Goal: Find specific page/section: Find specific page/section

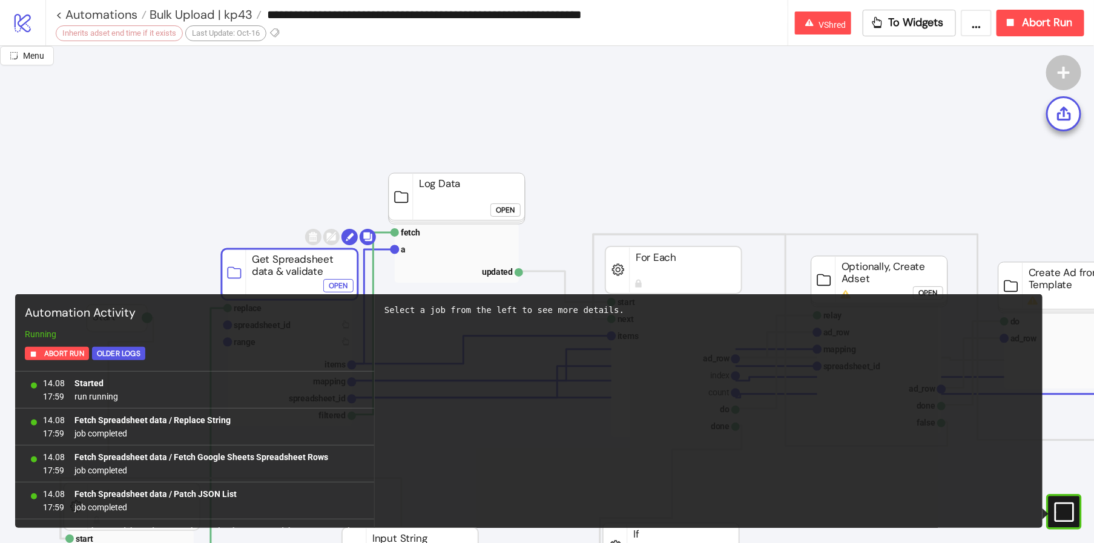
scroll to position [42109, 0]
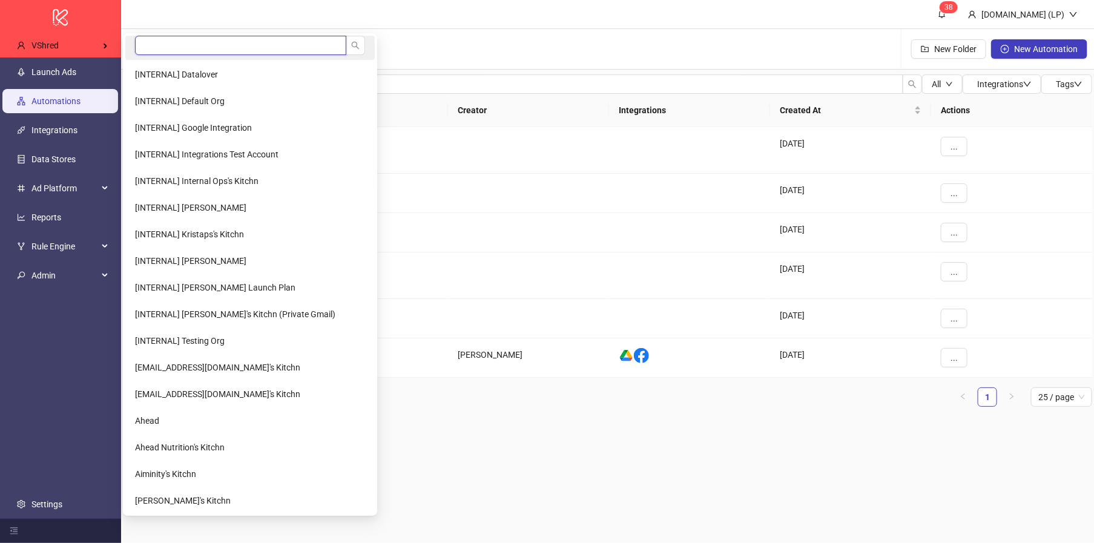
click at [146, 45] on input "search" at bounding box center [240, 45] width 211 height 19
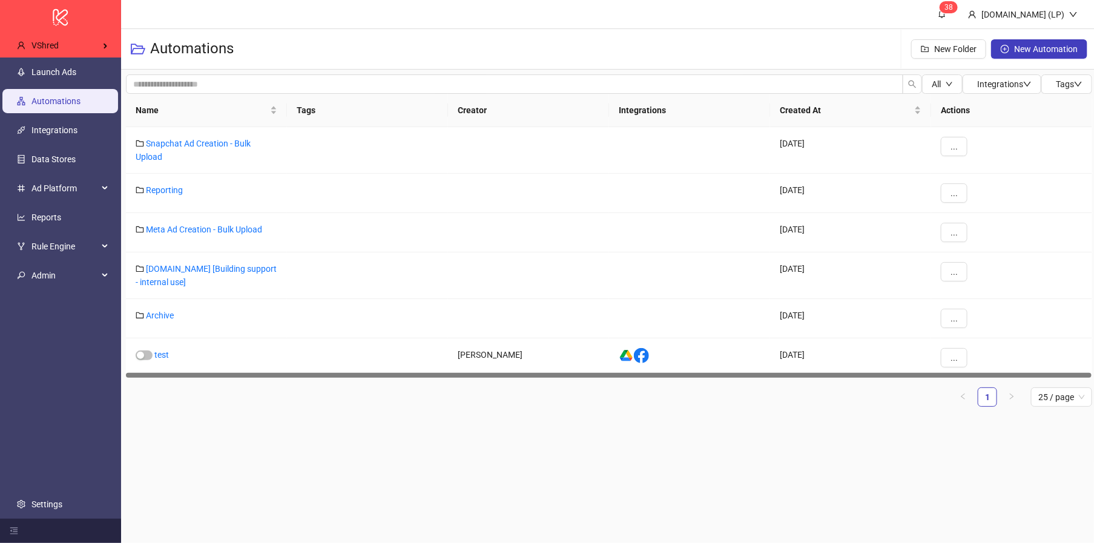
type input "*****"
click at [212, 73] on li "Dactyl Media" at bounding box center [193, 74] width 137 height 24
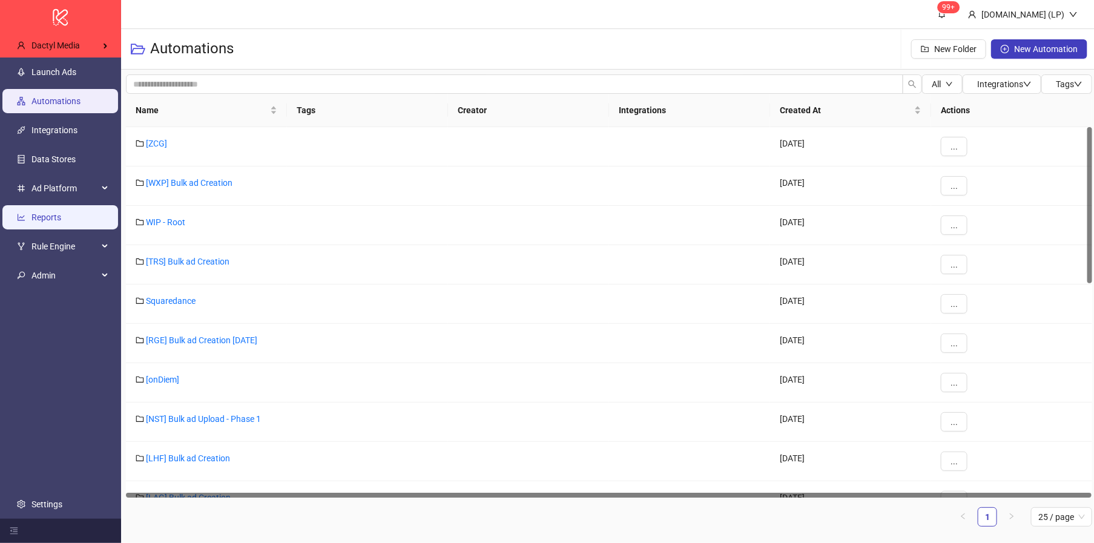
click at [56, 219] on link "Reports" at bounding box center [46, 217] width 30 height 10
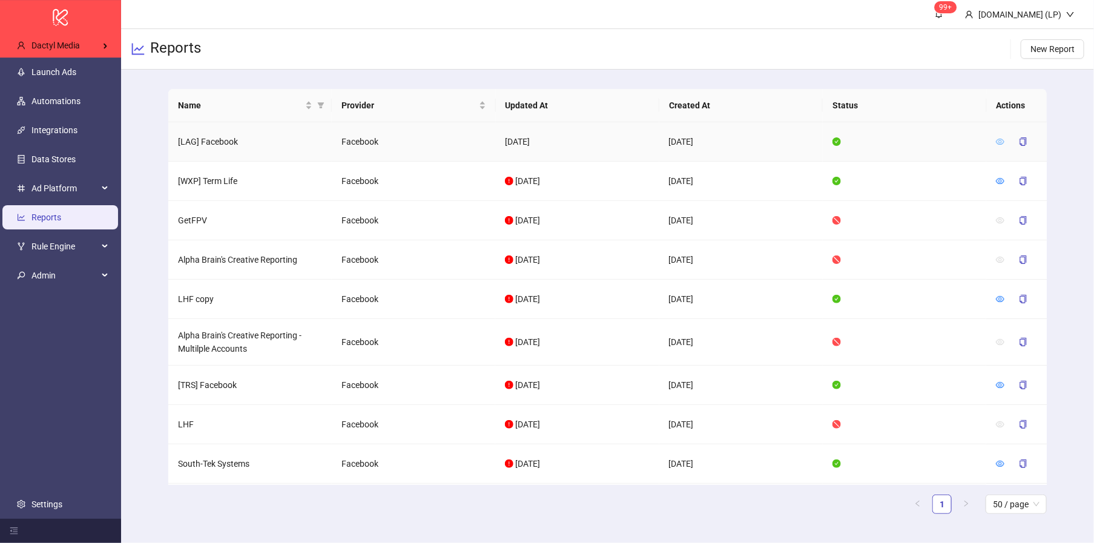
click at [998, 139] on icon "eye" at bounding box center [1000, 141] width 8 height 8
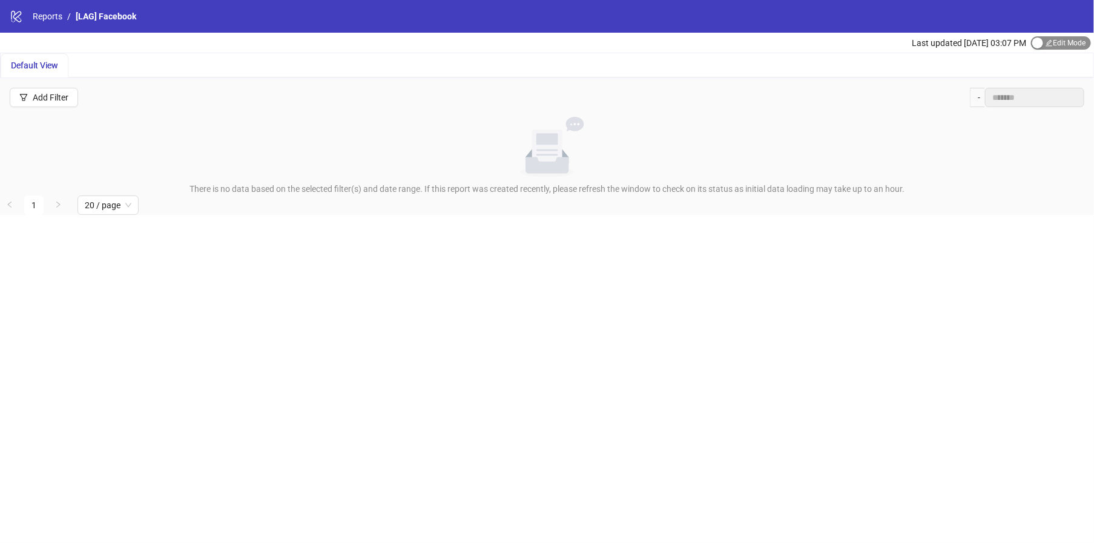
click at [1055, 39] on span "Edit Mode Edit Mode" at bounding box center [1061, 42] width 60 height 13
click at [53, 16] on link "Reports" at bounding box center [47, 16] width 34 height 13
